Goal: Task Accomplishment & Management: Manage account settings

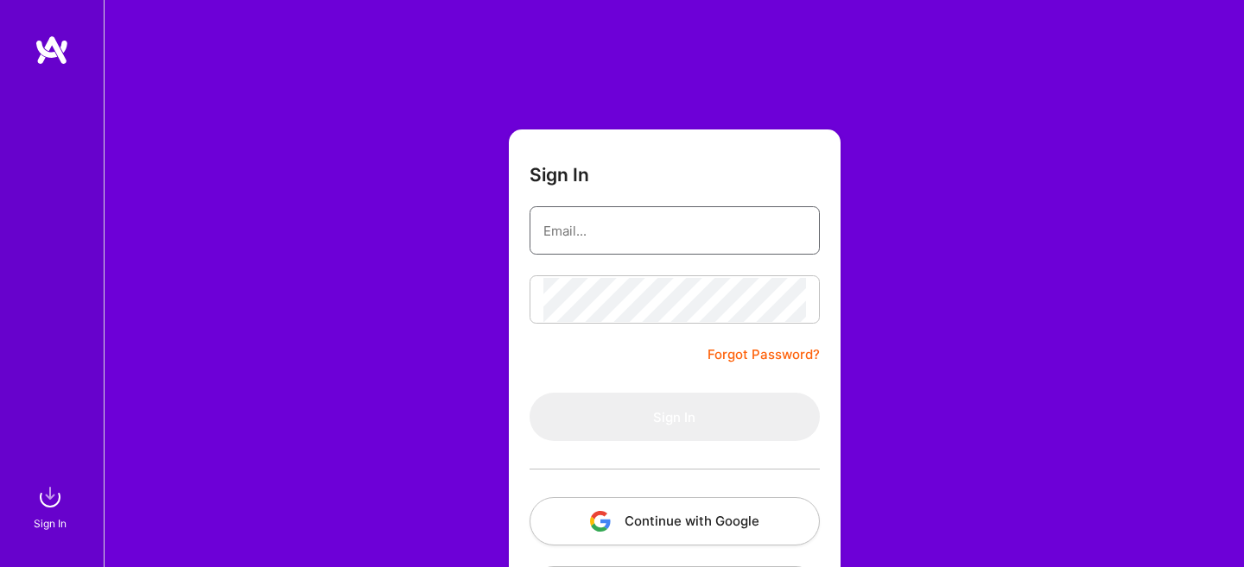
type input "[EMAIL_ADDRESS][DOMAIN_NAME]"
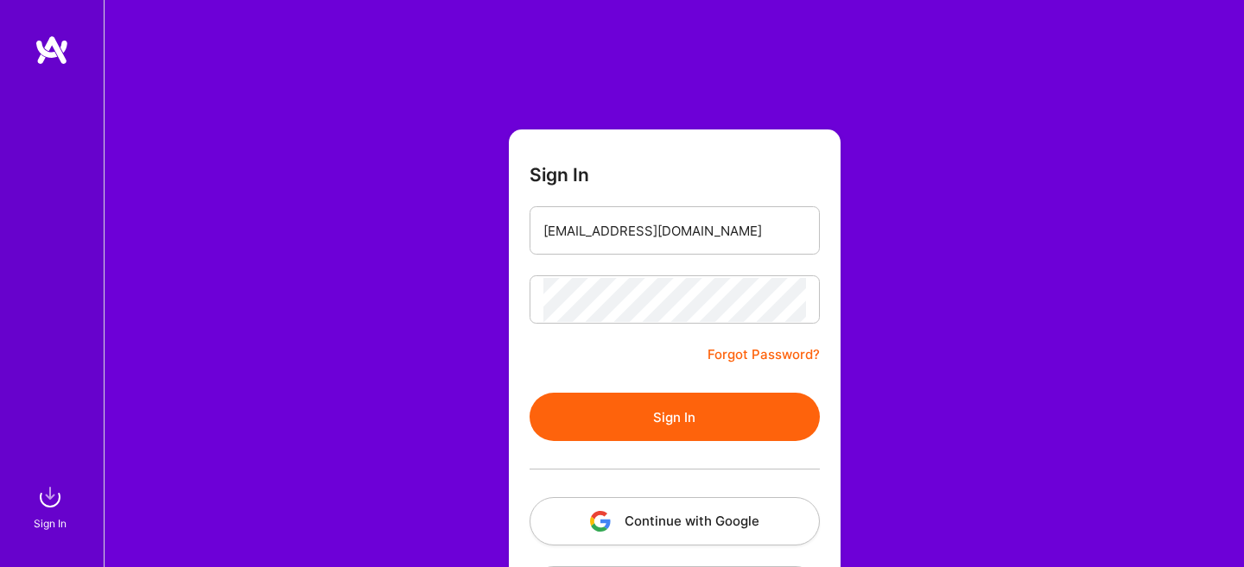
click at [654, 381] on form "Sign In [EMAIL_ADDRESS][DOMAIN_NAME] Forgot Password? Sign In Continue with Goo…" at bounding box center [675, 383] width 332 height 506
click at [671, 427] on button "Sign In" at bounding box center [674, 417] width 290 height 48
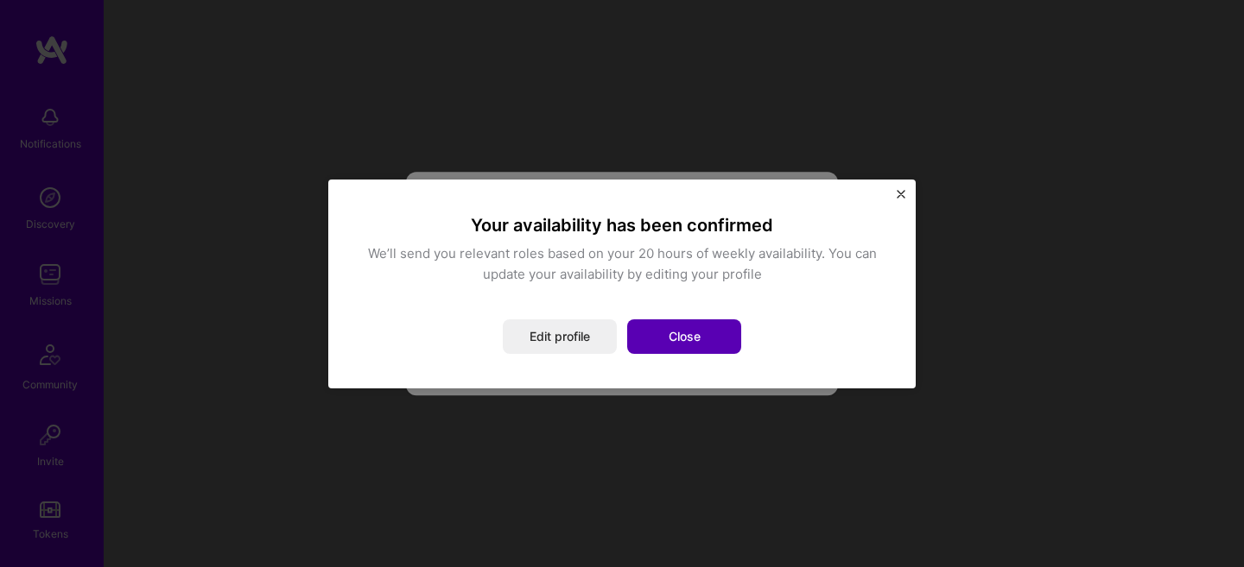
click at [681, 339] on button "Close" at bounding box center [684, 337] width 114 height 35
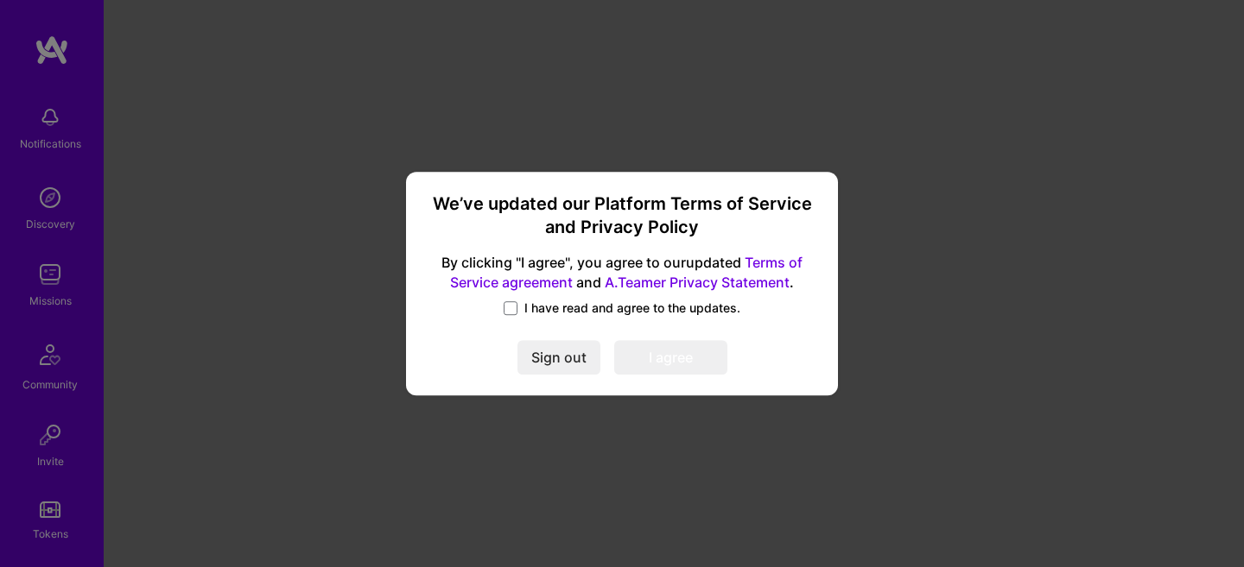
click at [508, 301] on label "I have read and agree to the updates." at bounding box center [622, 308] width 237 height 17
click at [0, 0] on input "I have read and agree to the updates." at bounding box center [0, 0] width 0 height 0
click at [674, 362] on button "I agree" at bounding box center [670, 358] width 113 height 35
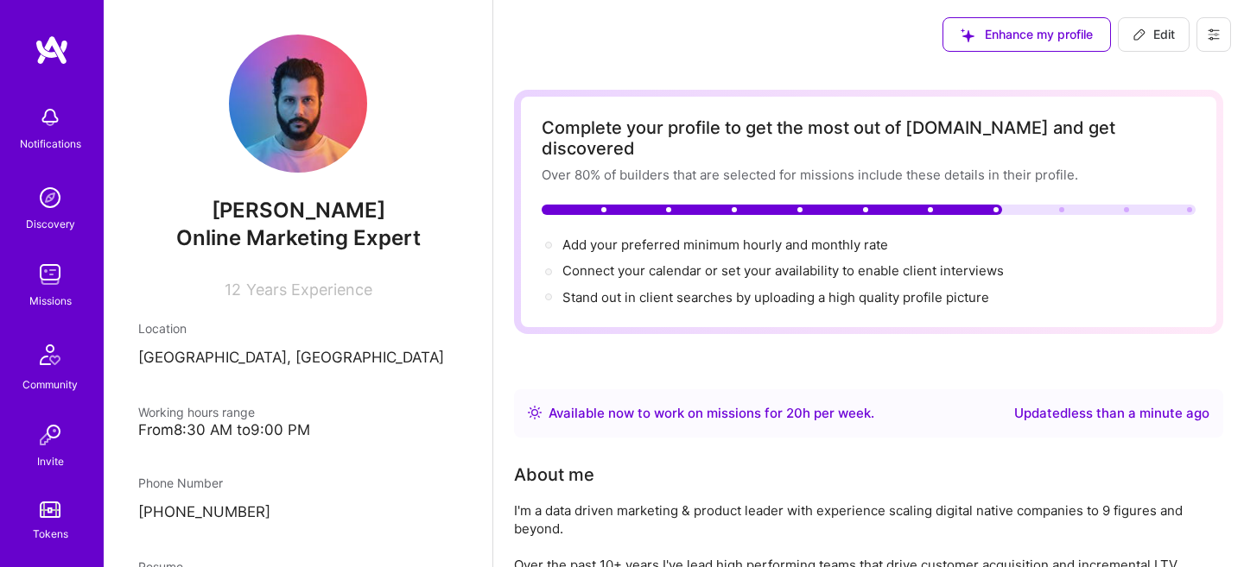
click at [57, 202] on img at bounding box center [50, 198] width 35 height 35
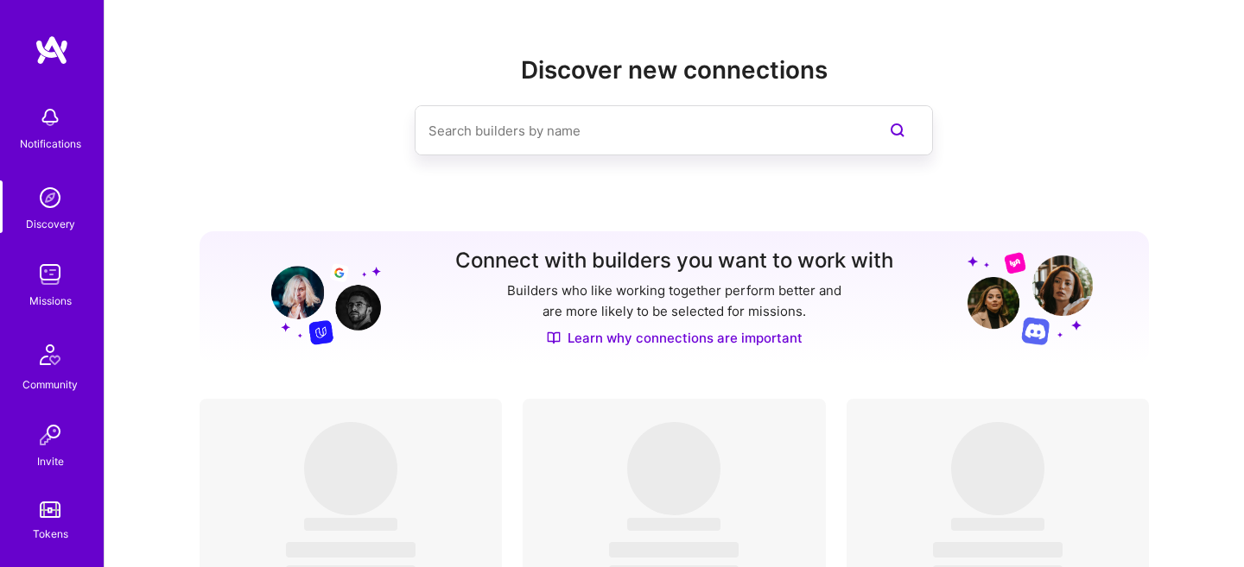
click at [43, 286] on img at bounding box center [50, 274] width 35 height 35
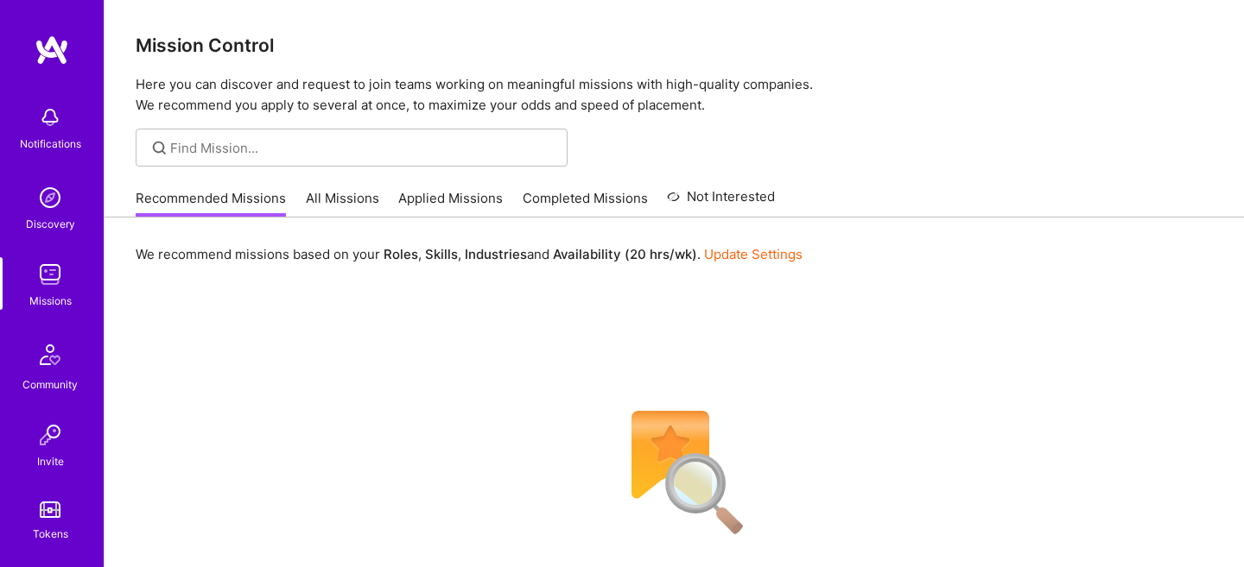
click at [348, 196] on link "All Missions" at bounding box center [342, 203] width 73 height 29
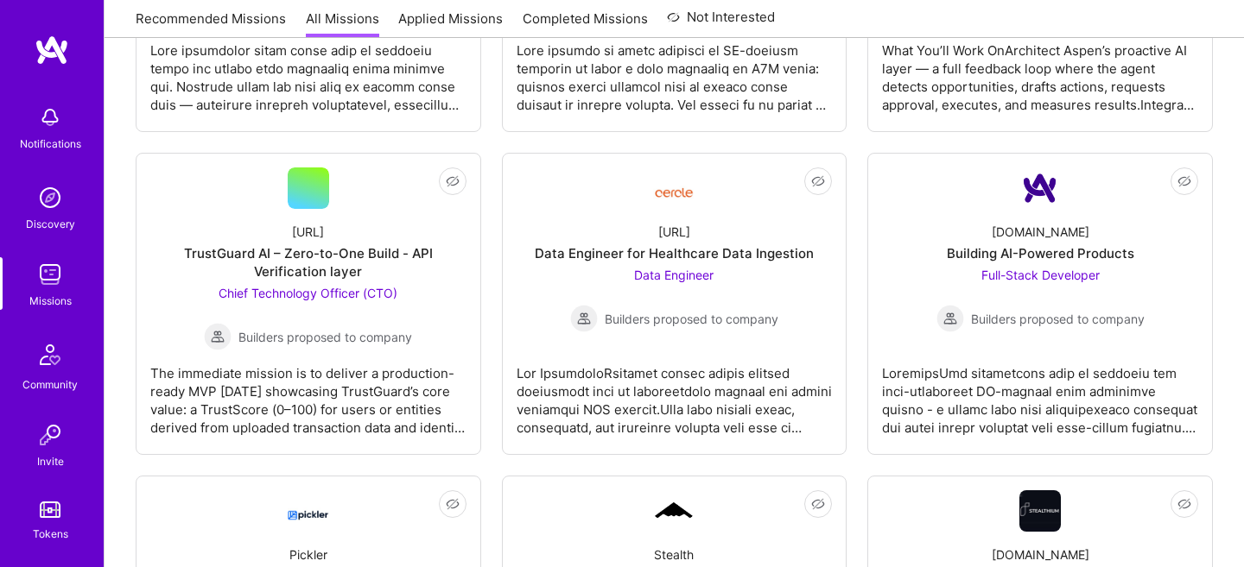
scroll to position [1161, 0]
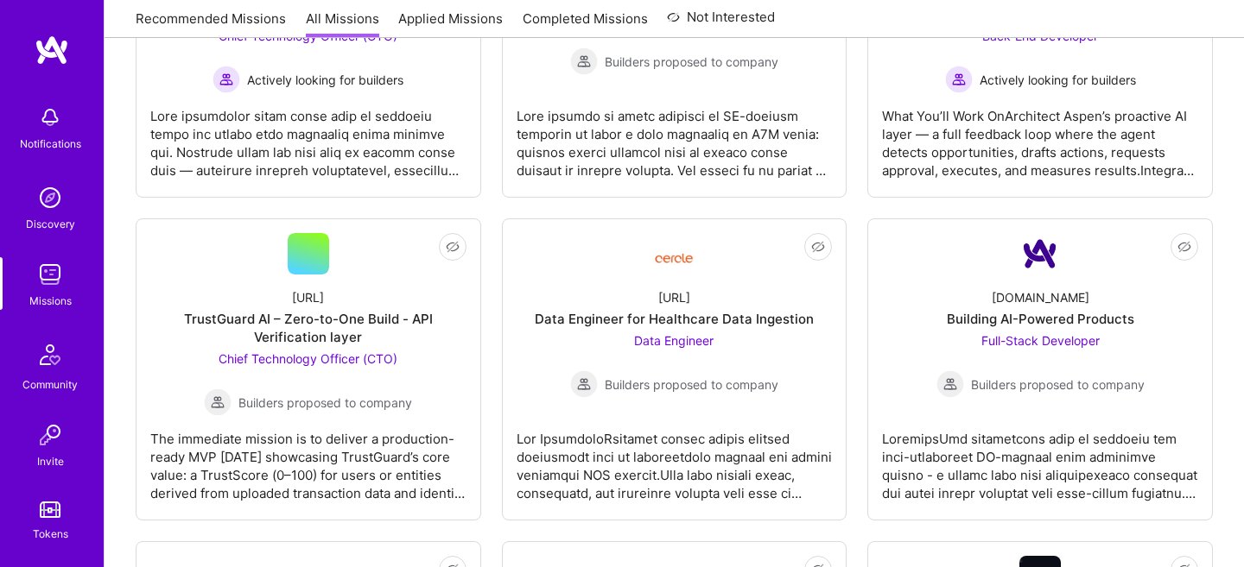
scroll to position [1063, 0]
